Goal: Information Seeking & Learning: Learn about a topic

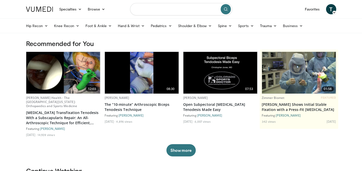
click at [181, 8] on input "Search topics, interventions" at bounding box center [181, 9] width 102 height 12
type input "**********"
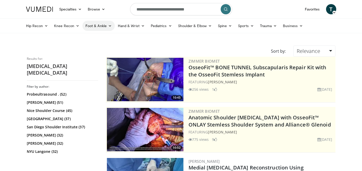
click at [106, 26] on link "Foot & Ankle" at bounding box center [98, 26] width 32 height 10
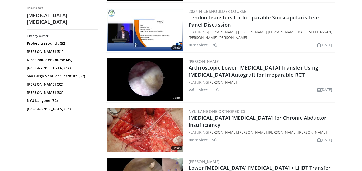
scroll to position [750, 0]
